Goal: Task Accomplishment & Management: Complete application form

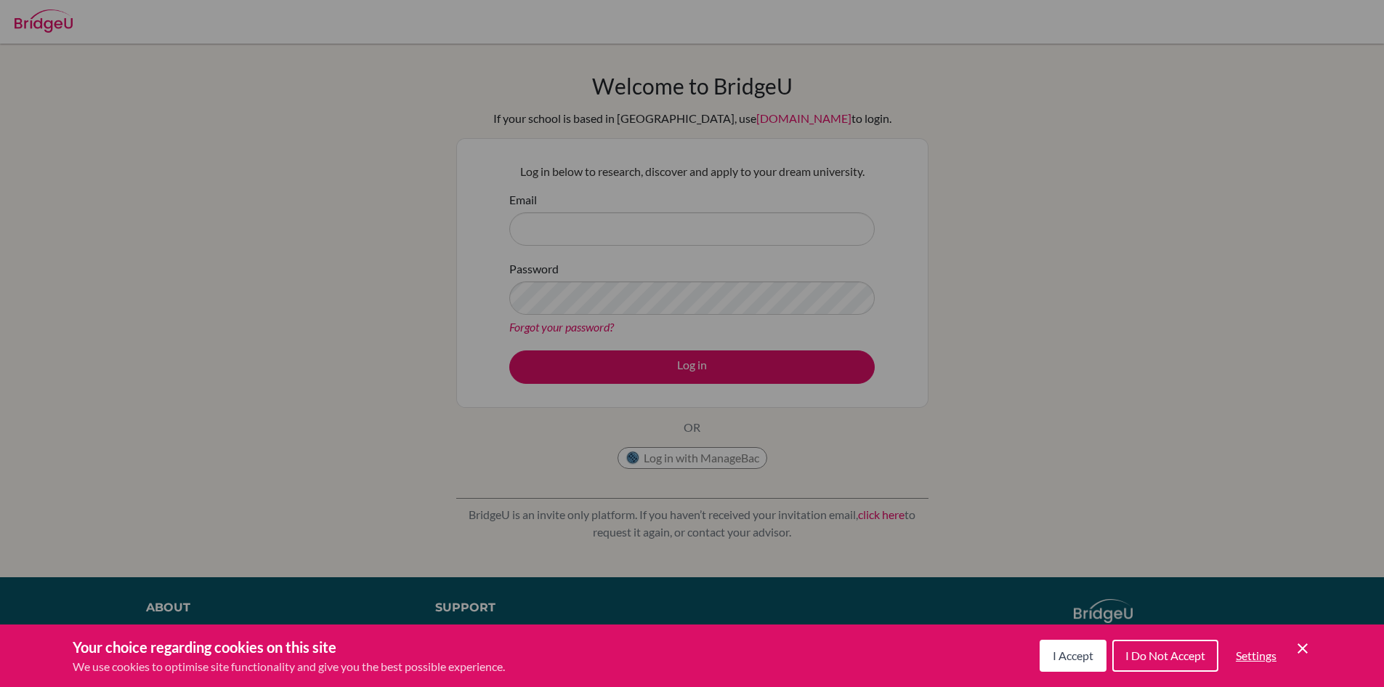
click at [1076, 652] on span "I Accept" at bounding box center [1073, 655] width 41 height 14
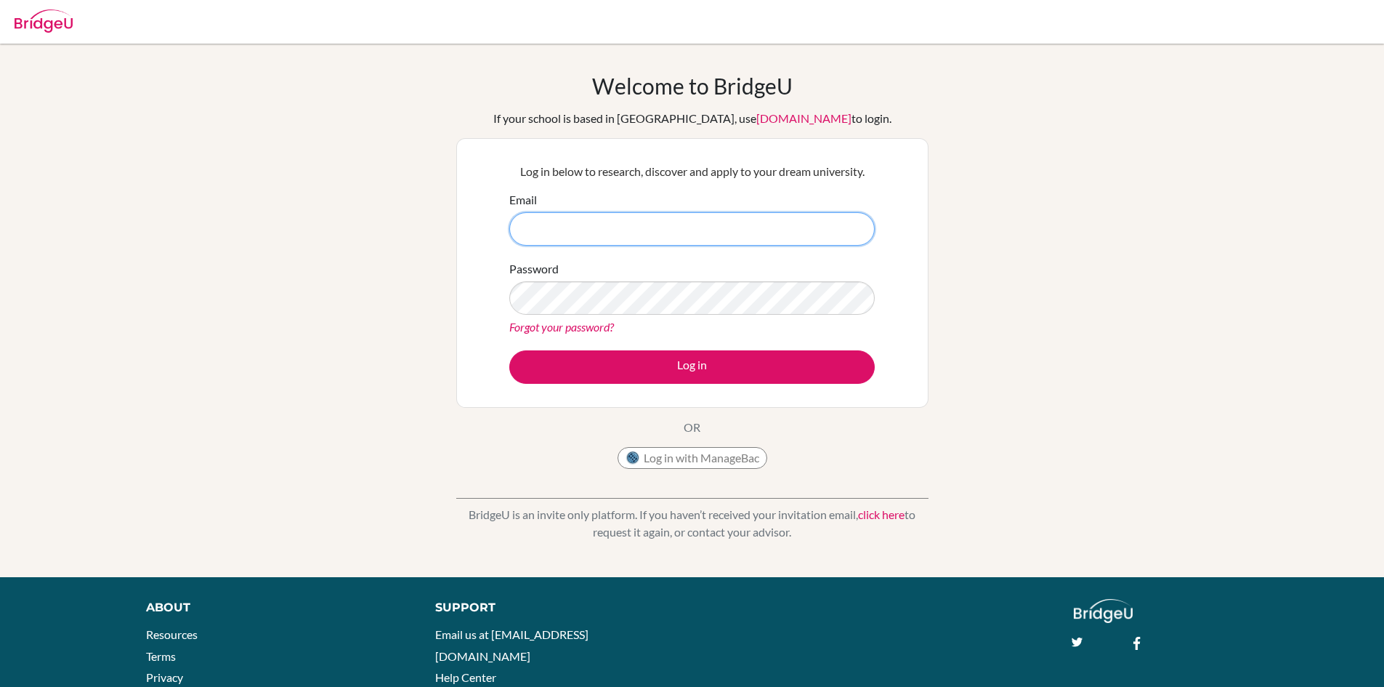
click at [719, 237] on input "Email" at bounding box center [691, 228] width 365 height 33
type input "ShravinMITTL6585"
type input "sHRAVINmi"
drag, startPoint x: 570, startPoint y: 178, endPoint x: 712, endPoint y: 223, distance: 149.3
click at [712, 223] on input "sHRAVINmi" at bounding box center [691, 228] width 365 height 33
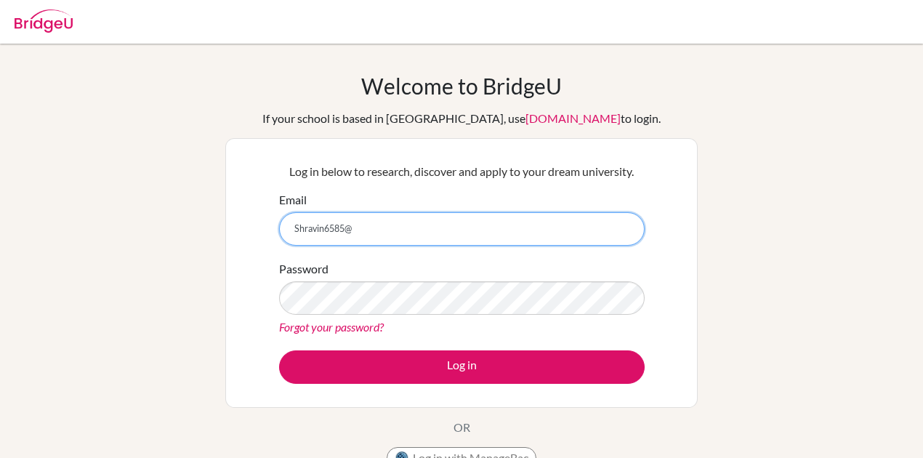
click at [302, 227] on input "Shravin6585@" at bounding box center [461, 228] width 365 height 33
click at [401, 239] on input "shravin6585@" at bounding box center [461, 228] width 365 height 33
type input "[EMAIL_ADDRESS][DOMAIN_NAME]"
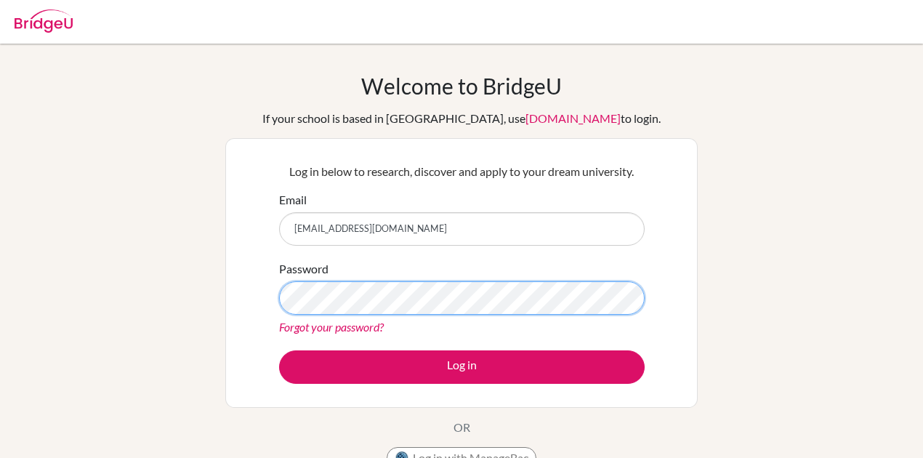
click at [641, 285] on div "Password Forgot your password?" at bounding box center [461, 298] width 365 height 76
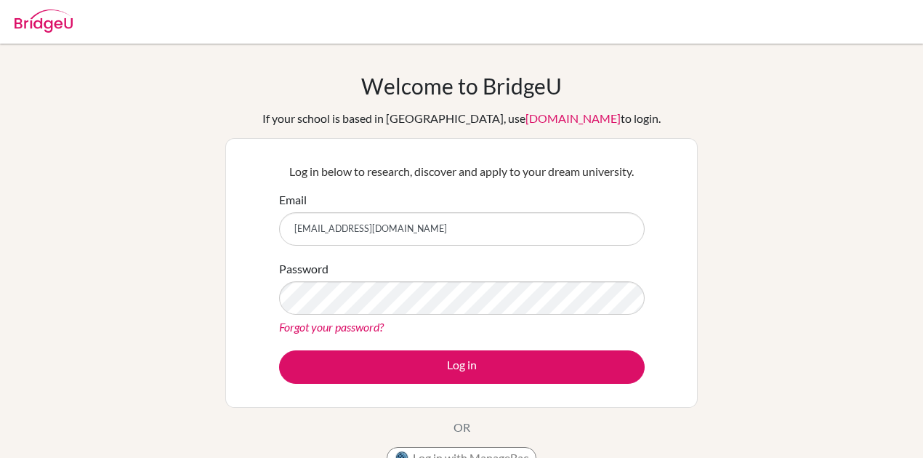
click at [357, 309] on div "Log in below to research, discover and apply to your dream university. Email sh…" at bounding box center [462, 272] width 384 height 239
click at [251, 280] on div "Log in below to research, discover and apply to your dream university. Email sh…" at bounding box center [461, 273] width 472 height 270
drag, startPoint x: 251, startPoint y: 282, endPoint x: 269, endPoint y: 282, distance: 17.4
click at [269, 282] on div "Log in below to research, discover and apply to your dream university. Email sh…" at bounding box center [461, 273] width 472 height 270
click at [201, 305] on div "Welcome to BridgeU If your school is based in China, use app.bridge-u.com.cn to…" at bounding box center [461, 310] width 923 height 475
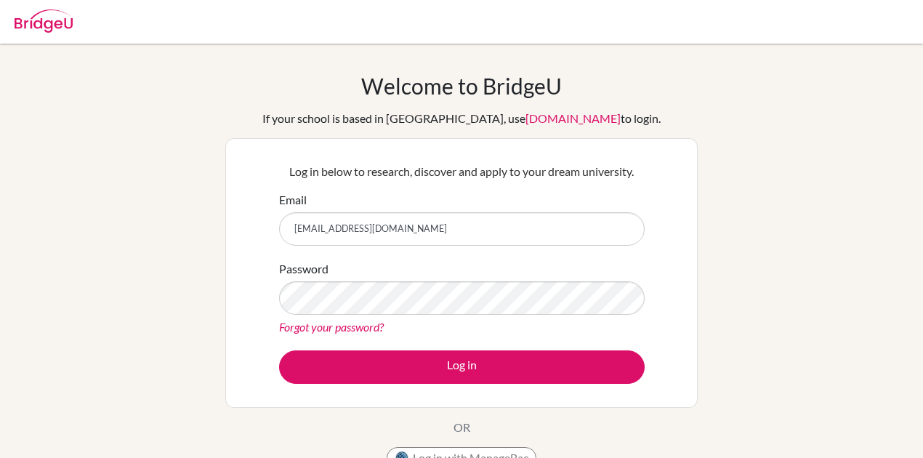
drag, startPoint x: 232, startPoint y: 293, endPoint x: 260, endPoint y: 293, distance: 27.6
click at [260, 293] on div "Log in below to research, discover and apply to your dream university. Email sh…" at bounding box center [461, 273] width 472 height 270
drag, startPoint x: 229, startPoint y: 295, endPoint x: 253, endPoint y: 295, distance: 24.0
click at [253, 295] on div "Log in below to research, discover and apply to your dream university. Email sh…" at bounding box center [461, 273] width 472 height 270
drag, startPoint x: 232, startPoint y: 301, endPoint x: 420, endPoint y: 323, distance: 188.6
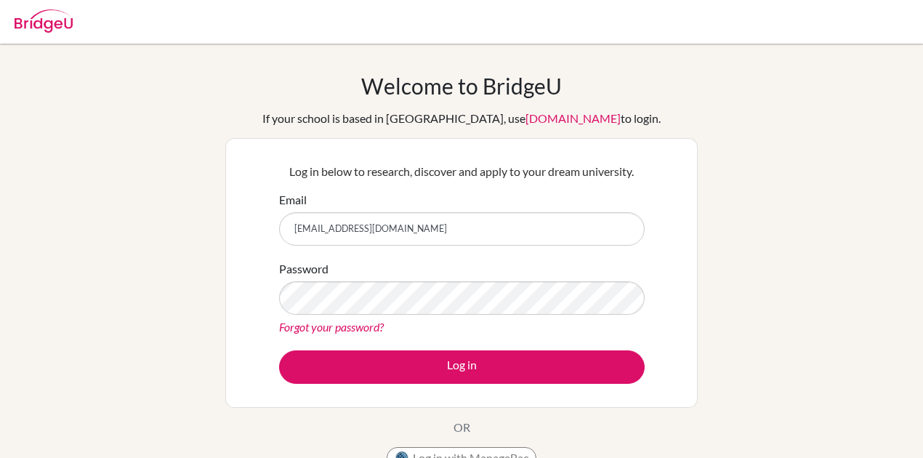
click at [239, 301] on div "Log in below to research, discover and apply to your dream university. Email sh…" at bounding box center [461, 273] width 472 height 270
click at [421, 323] on div "Forgot your password?" at bounding box center [461, 326] width 365 height 17
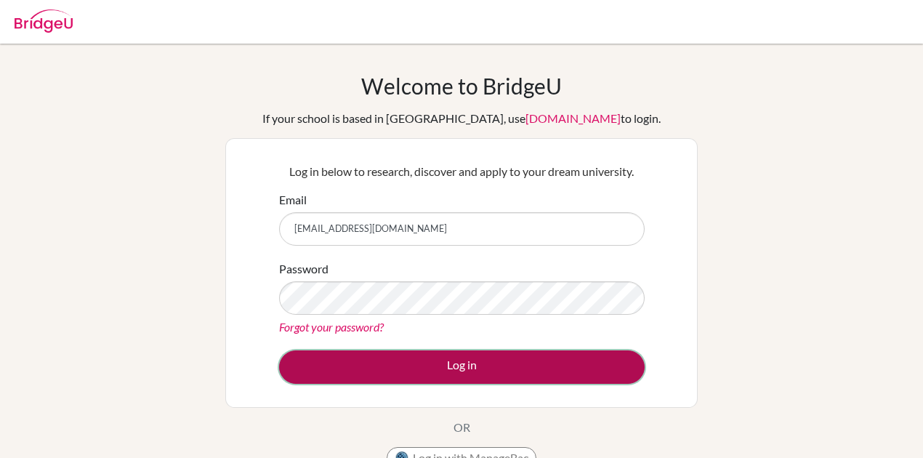
click at [471, 375] on button "Log in" at bounding box center [461, 366] width 365 height 33
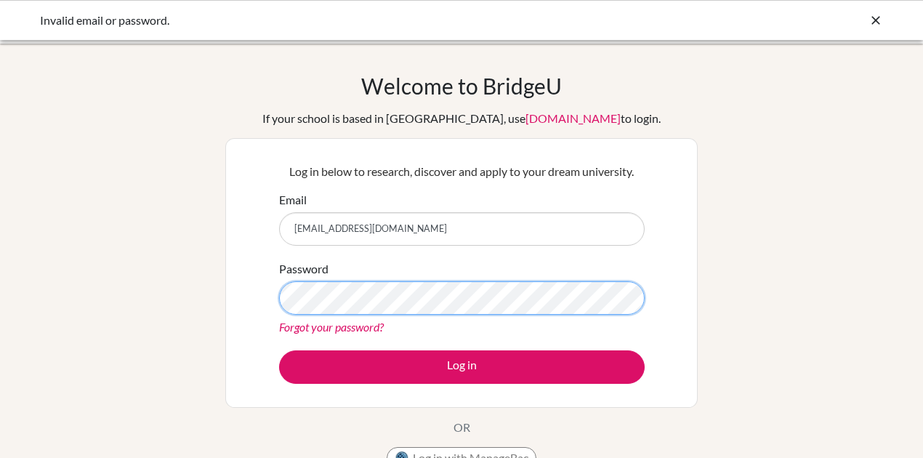
click at [279, 350] on button "Log in" at bounding box center [461, 366] width 365 height 33
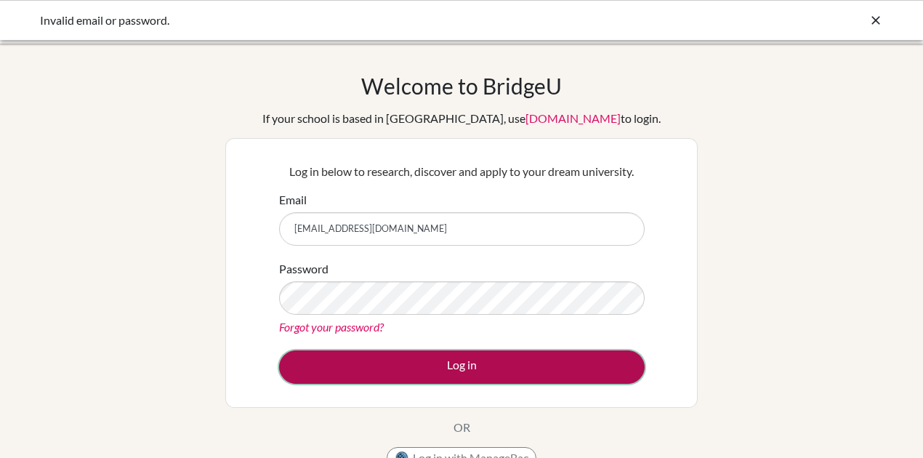
click at [455, 382] on button "Log in" at bounding box center [461, 366] width 365 height 33
click at [457, 357] on button "Log in" at bounding box center [461, 366] width 365 height 33
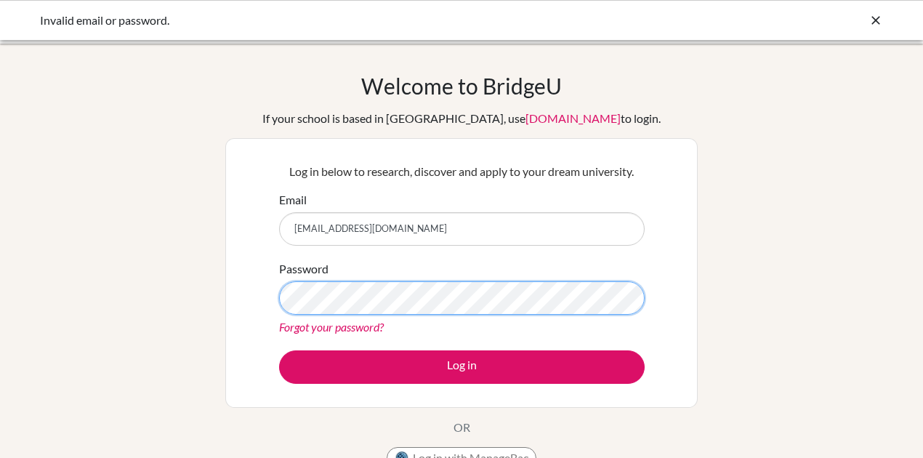
click at [279, 350] on button "Log in" at bounding box center [461, 366] width 365 height 33
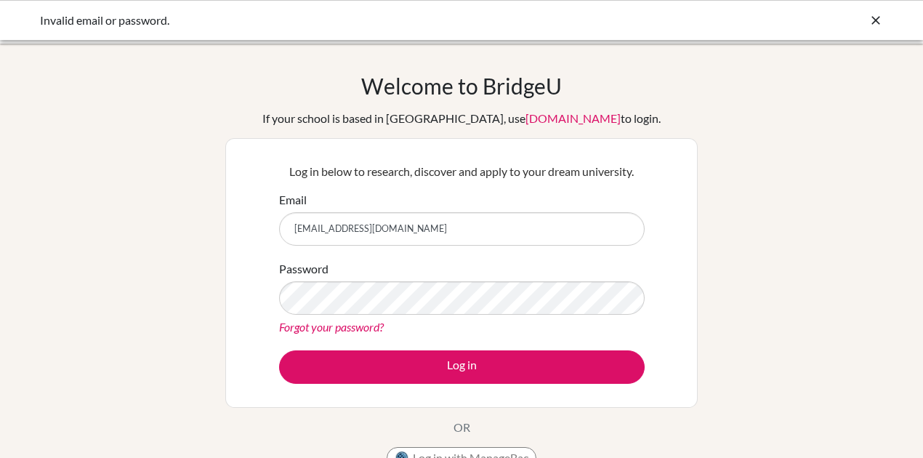
click at [279, 350] on button "Log in" at bounding box center [461, 366] width 365 height 33
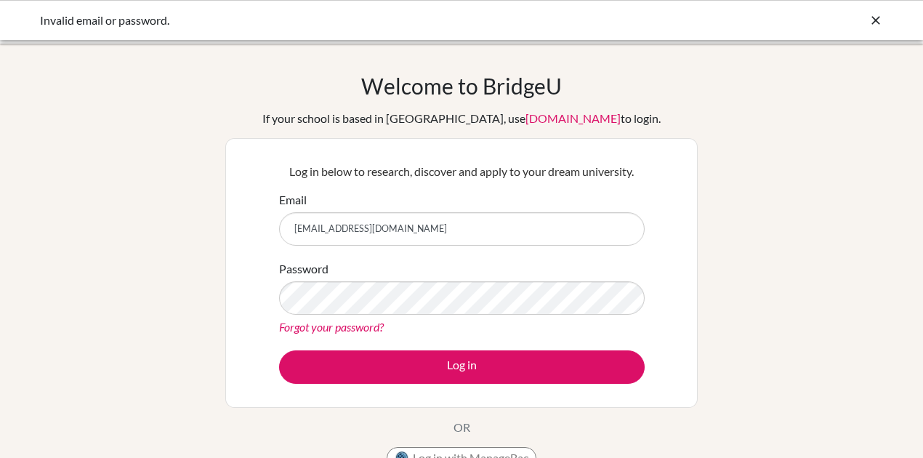
click at [279, 350] on button "Log in" at bounding box center [461, 366] width 365 height 33
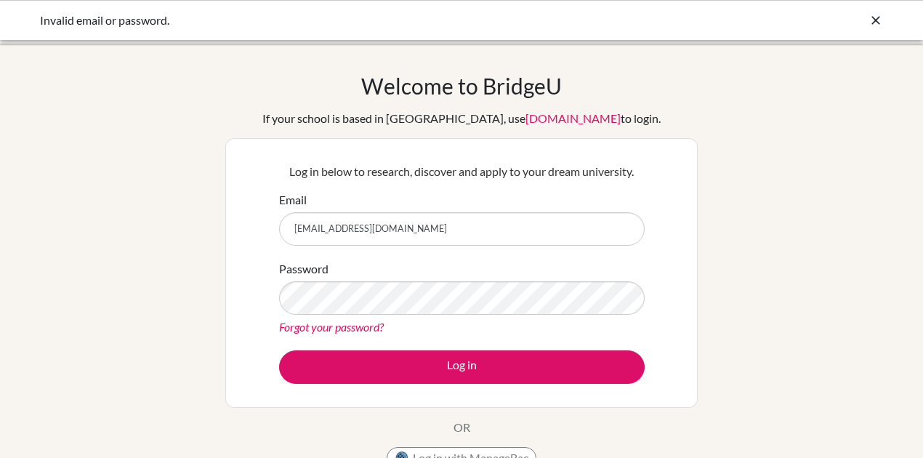
click at [279, 350] on button "Log in" at bounding box center [461, 366] width 365 height 33
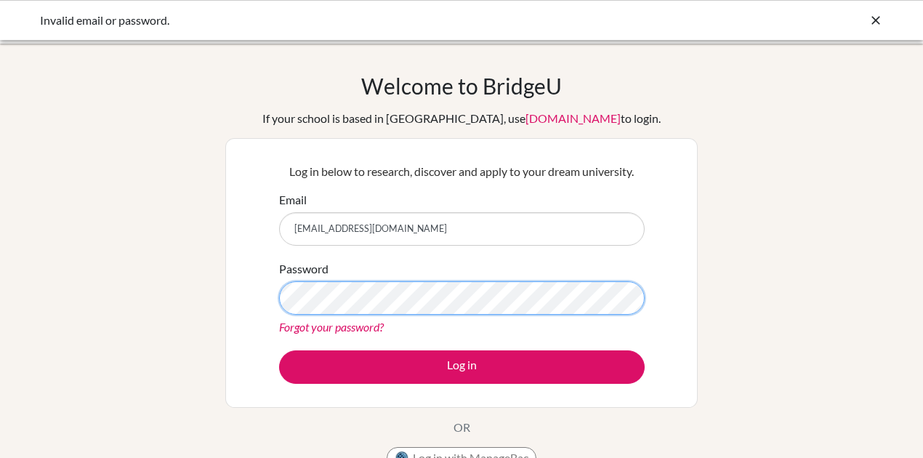
click at [279, 350] on button "Log in" at bounding box center [461, 366] width 365 height 33
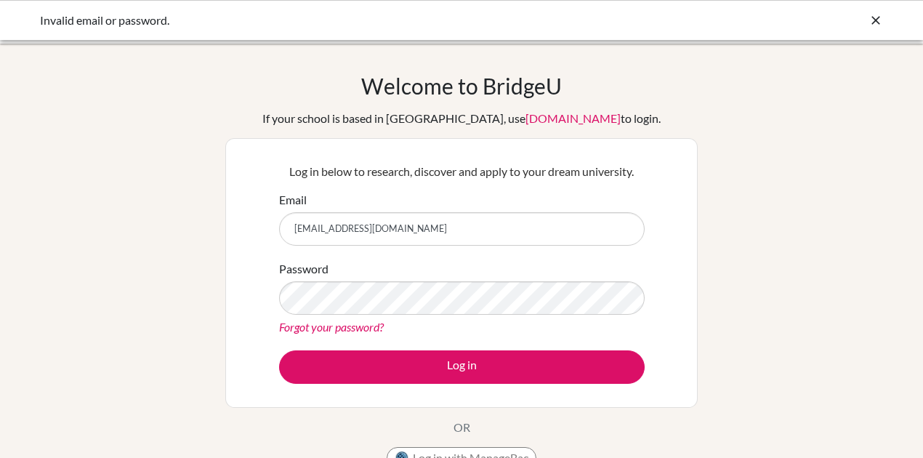
click at [640, 137] on div "Welcome to [GEOGRAPHIC_DATA] If your school is based in [GEOGRAPHIC_DATA], use …" at bounding box center [461, 274] width 472 height 403
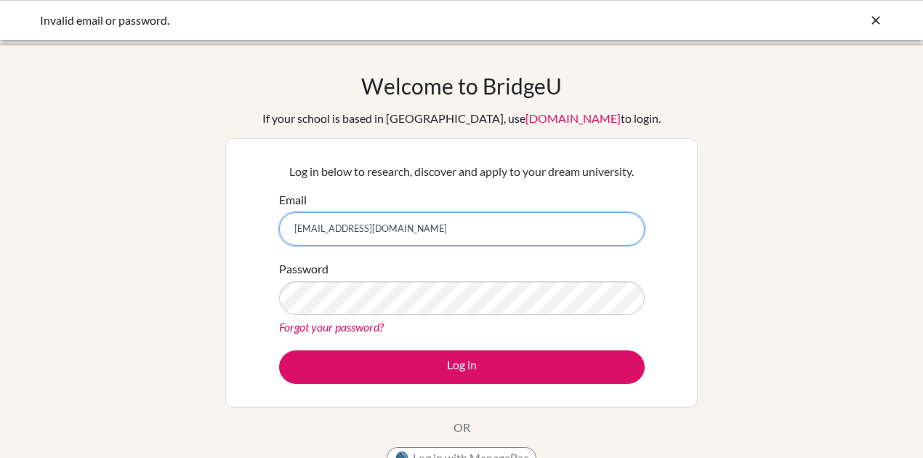
drag, startPoint x: 498, startPoint y: 228, endPoint x: 119, endPoint y: 235, distance: 379.3
click at [119, 235] on div "Welcome to BridgeU If your school is based in China, use app.bridge-u.com.cn to…" at bounding box center [461, 310] width 923 height 475
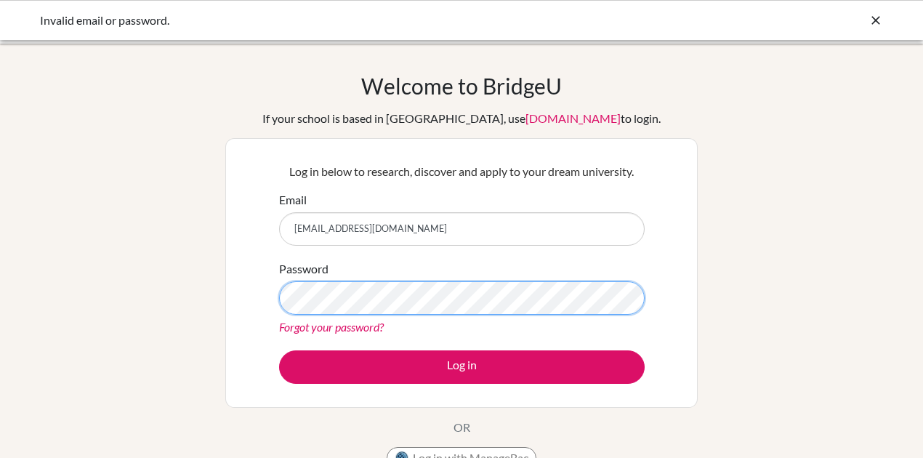
click at [279, 350] on button "Log in" at bounding box center [461, 366] width 365 height 33
